Goal: Find contact information: Find contact information

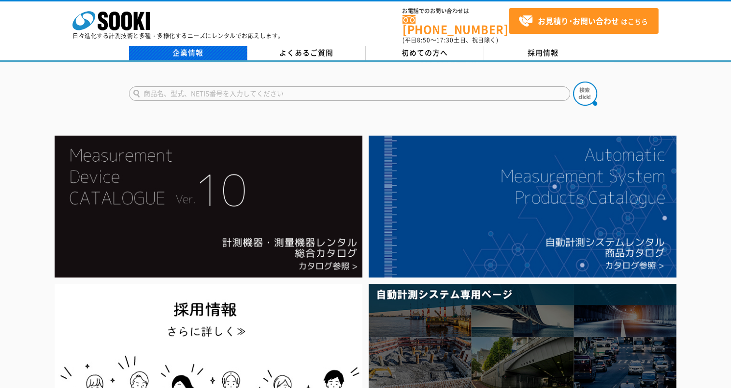
click at [189, 47] on link "企業情報" at bounding box center [188, 53] width 118 height 14
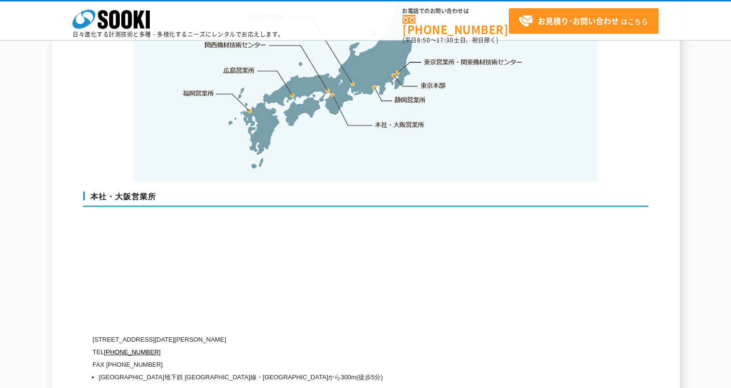
scroll to position [2222, 0]
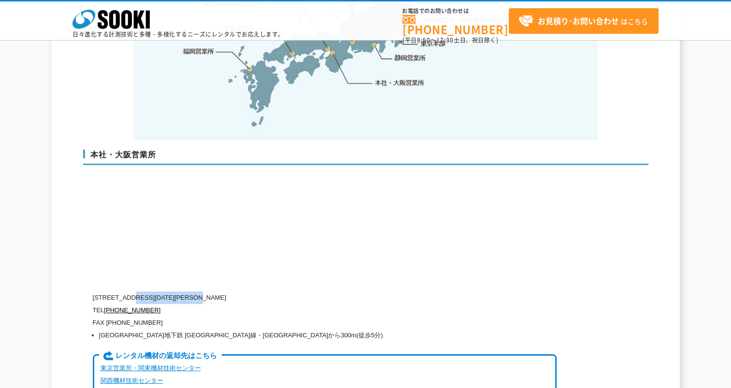
drag, startPoint x: 133, startPoint y: 267, endPoint x: 227, endPoint y: 267, distance: 93.7
click at [227, 292] on p "[STREET_ADDRESS][DATE][PERSON_NAME]" at bounding box center [325, 298] width 464 height 13
copy p "[STREET_ADDRESS][DATE]"
drag, startPoint x: 230, startPoint y: 267, endPoint x: 290, endPoint y: 265, distance: 59.9
click at [291, 292] on p "[STREET_ADDRESS][DATE][PERSON_NAME]" at bounding box center [325, 298] width 464 height 13
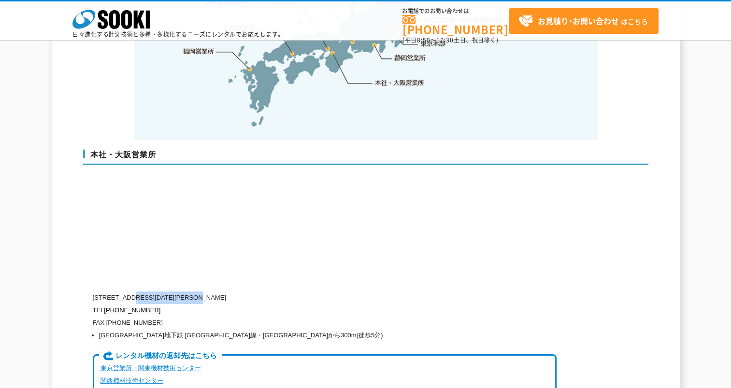
copy p "[PERSON_NAME][GEOGRAPHIC_DATA]13階"
drag, startPoint x: 155, startPoint y: 280, endPoint x: 106, endPoint y: 284, distance: 48.9
click at [106, 304] on p "TEL [PHONE_NUMBER]" at bounding box center [325, 310] width 464 height 13
copy link "[PHONE_NUMBER]"
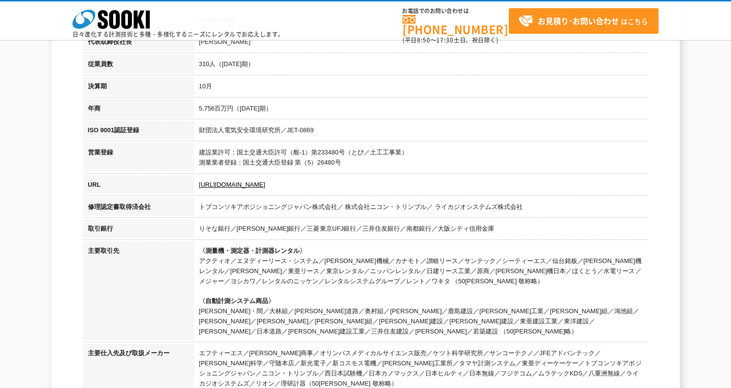
scroll to position [193, 0]
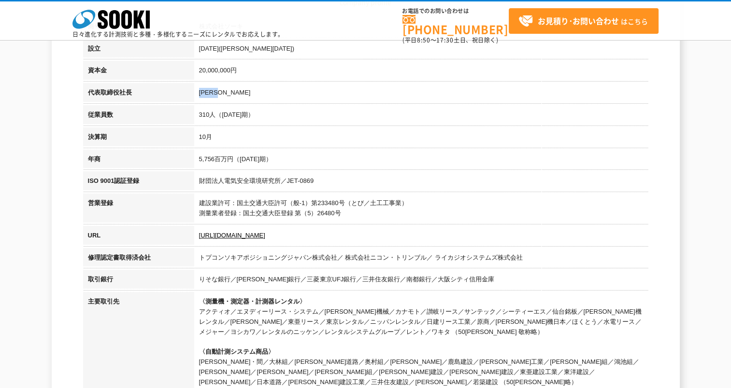
drag, startPoint x: 200, startPoint y: 92, endPoint x: 226, endPoint y: 95, distance: 25.7
click at [228, 93] on td "[PERSON_NAME]" at bounding box center [421, 94] width 454 height 22
copy td "[PERSON_NAME]"
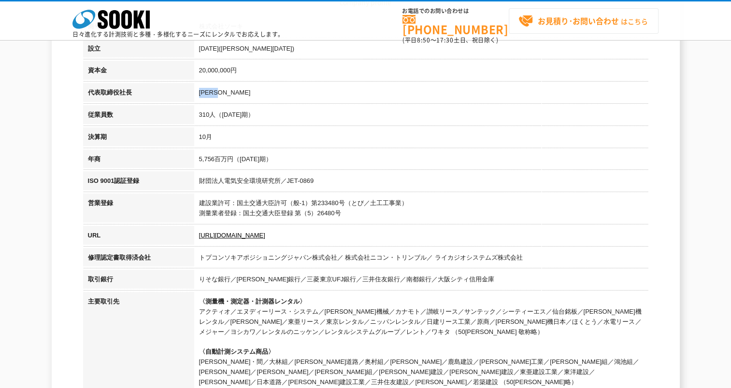
click at [557, 23] on strong "お見積り･お問い合わせ" at bounding box center [578, 21] width 81 height 12
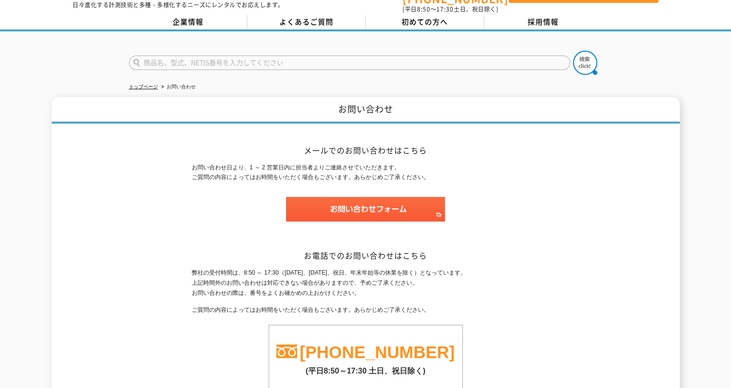
scroll to position [97, 0]
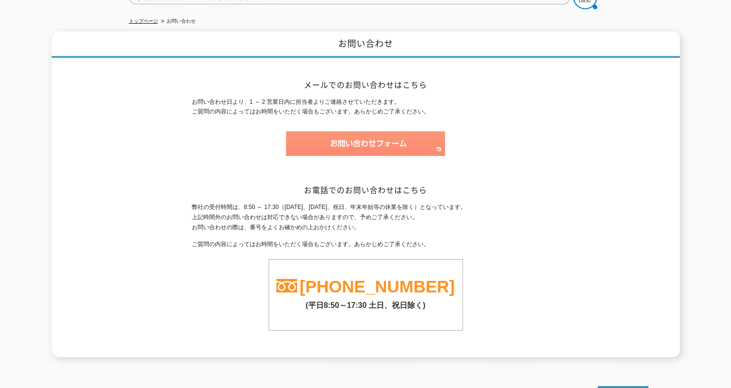
click at [386, 134] on img at bounding box center [365, 143] width 159 height 25
